Goal: Task Accomplishment & Management: Manage account settings

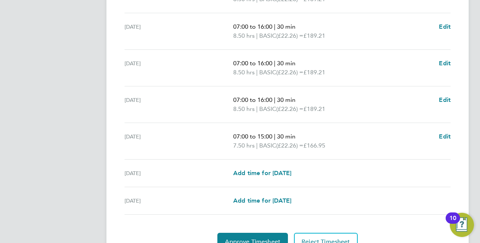
scroll to position [301, 0]
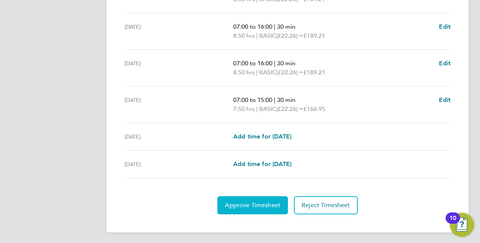
click at [243, 202] on span "Approve Timesheet" at bounding box center [253, 206] width 56 height 8
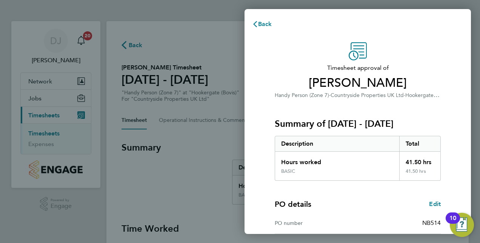
scroll to position [96, 0]
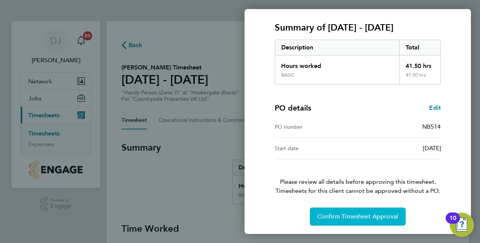
click at [355, 214] on span "Confirm Timesheet Approval" at bounding box center [358, 217] width 81 height 8
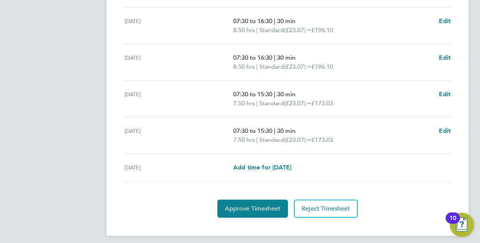
scroll to position [310, 0]
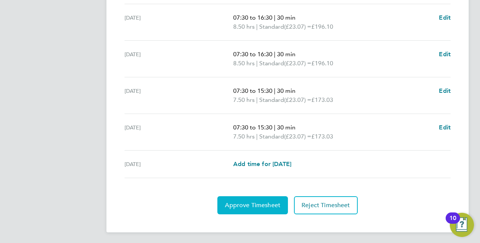
click at [252, 202] on span "Approve Timesheet" at bounding box center [253, 206] width 56 height 8
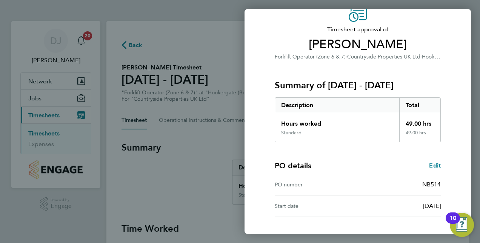
scroll to position [96, 0]
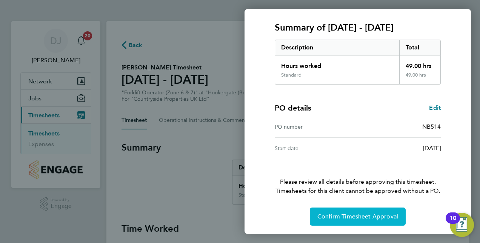
click at [380, 213] on span "Confirm Timesheet Approval" at bounding box center [358, 217] width 81 height 8
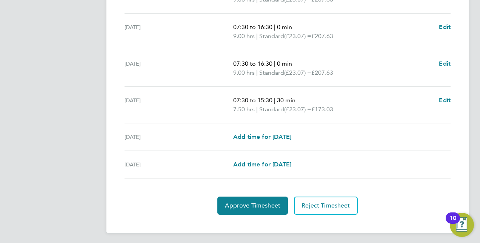
scroll to position [292, 0]
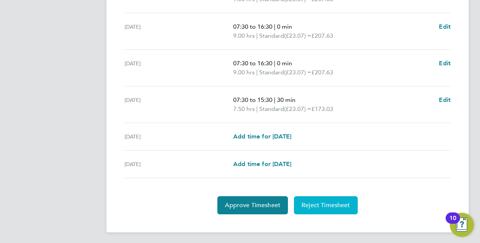
click at [329, 205] on span "Reject Timesheet" at bounding box center [326, 206] width 49 height 8
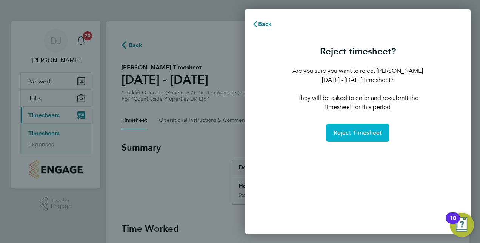
click at [355, 138] on button "Reject Timesheet" at bounding box center [358, 133] width 64 height 18
